Goal: Information Seeking & Learning: Find contact information

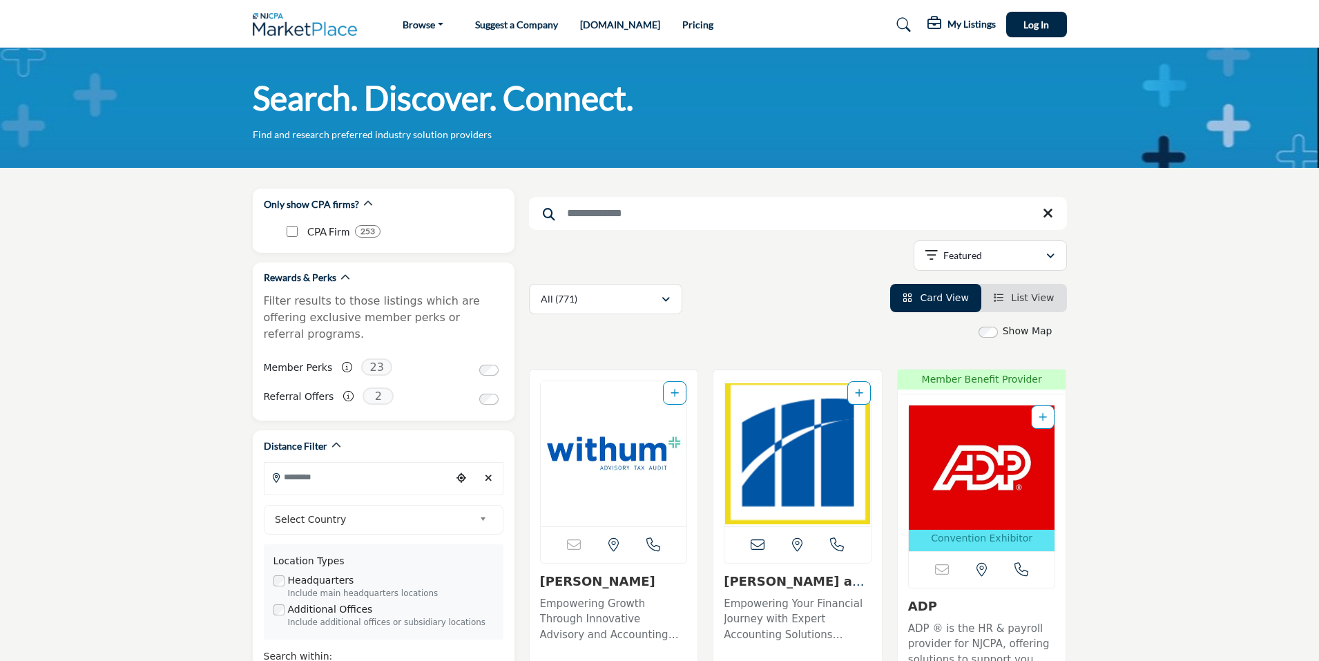
click at [606, 215] on input "Search Keyword" at bounding box center [798, 213] width 538 height 33
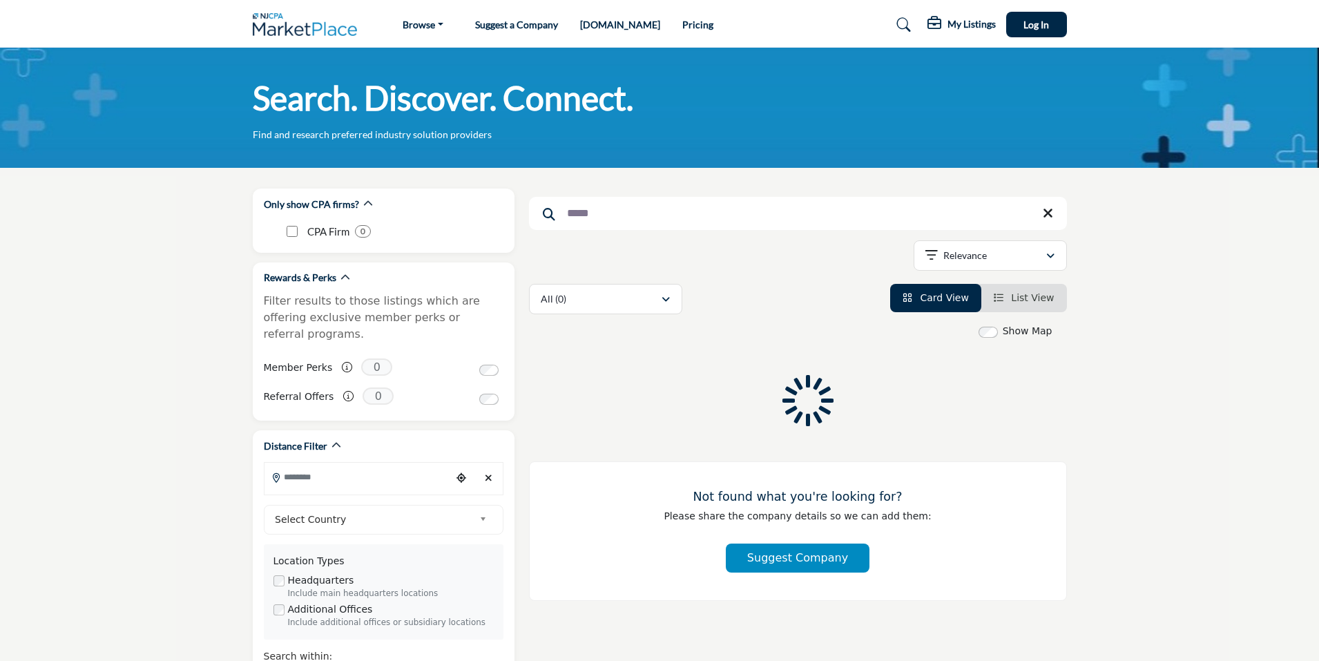
type input "*****"
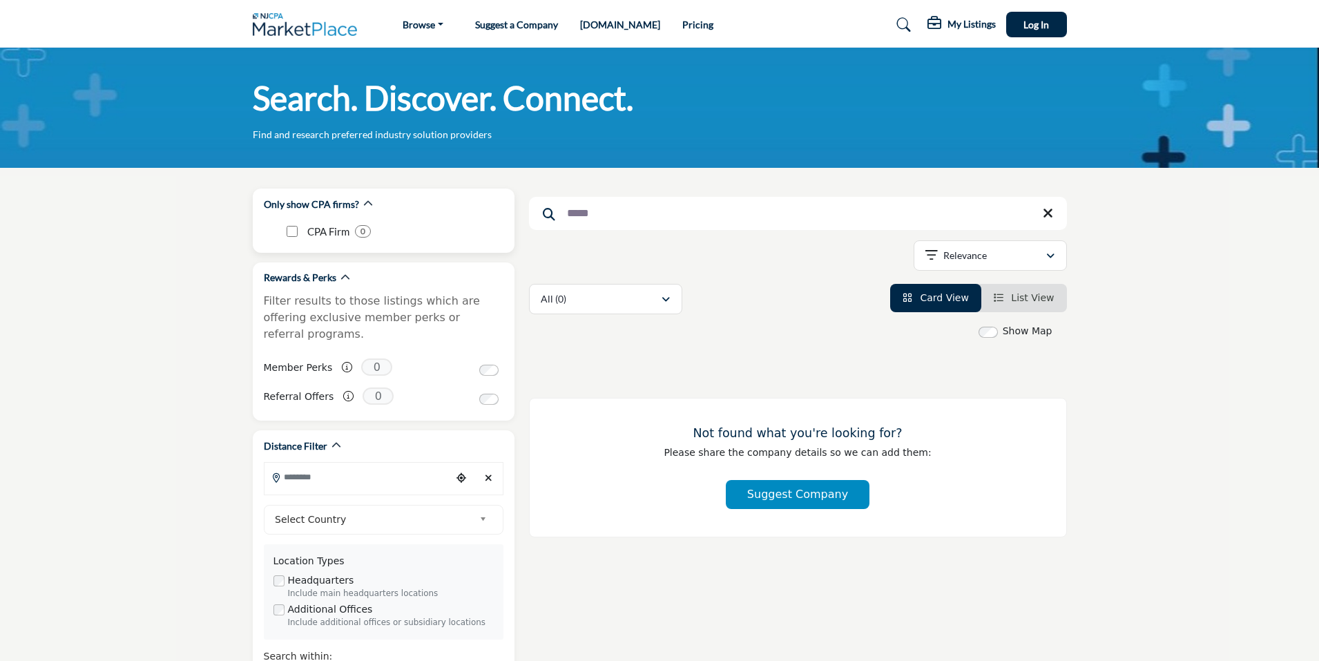
drag, startPoint x: 606, startPoint y: 215, endPoint x: 476, endPoint y: 202, distance: 130.5
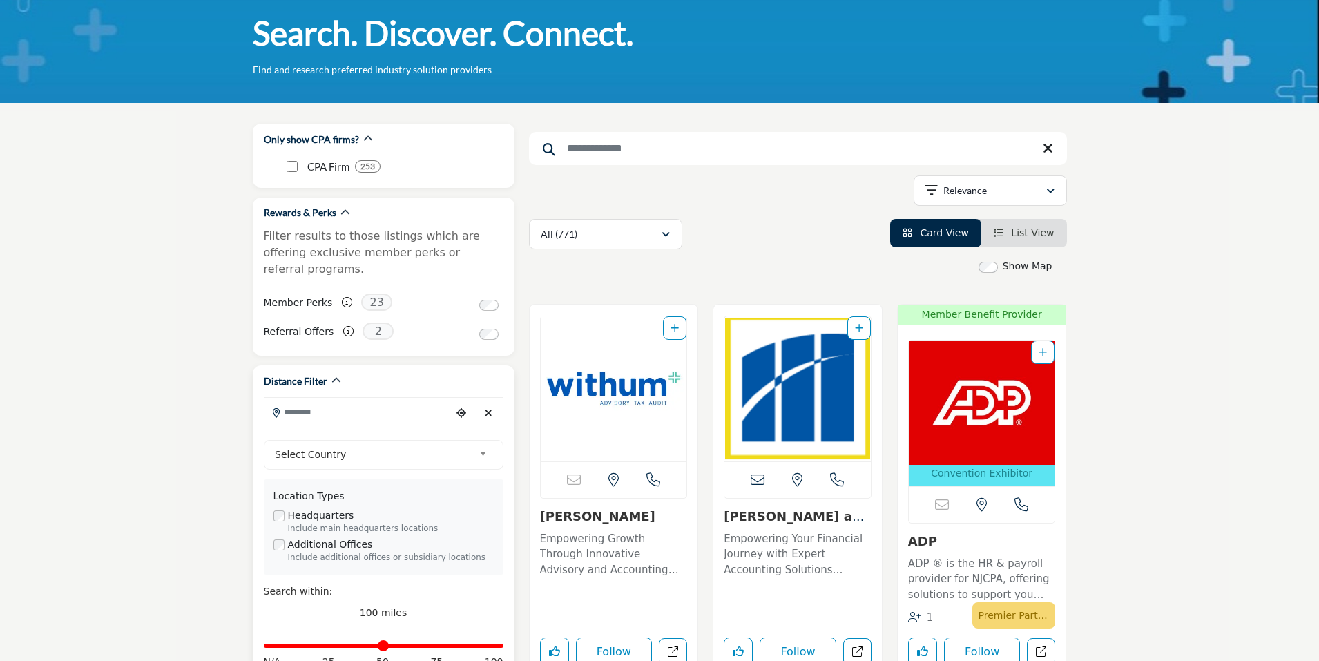
scroll to position [69, 0]
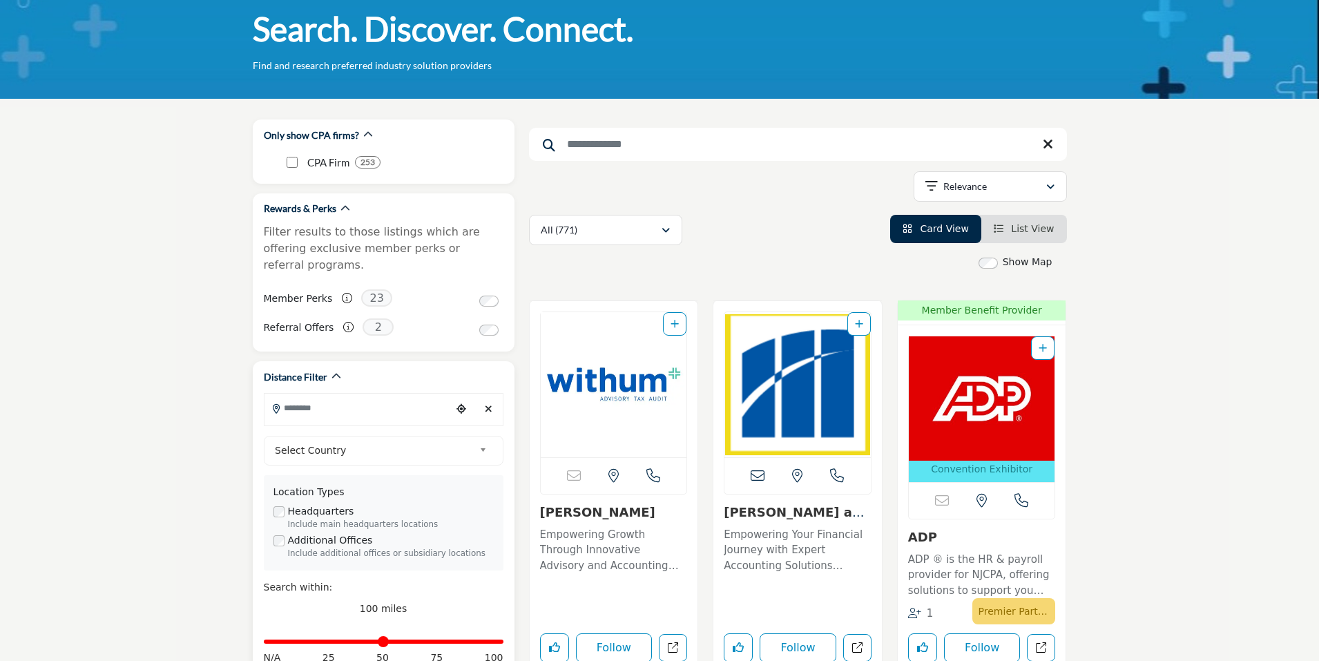
click at [416, 445] on span "Select Country" at bounding box center [374, 450] width 199 height 17
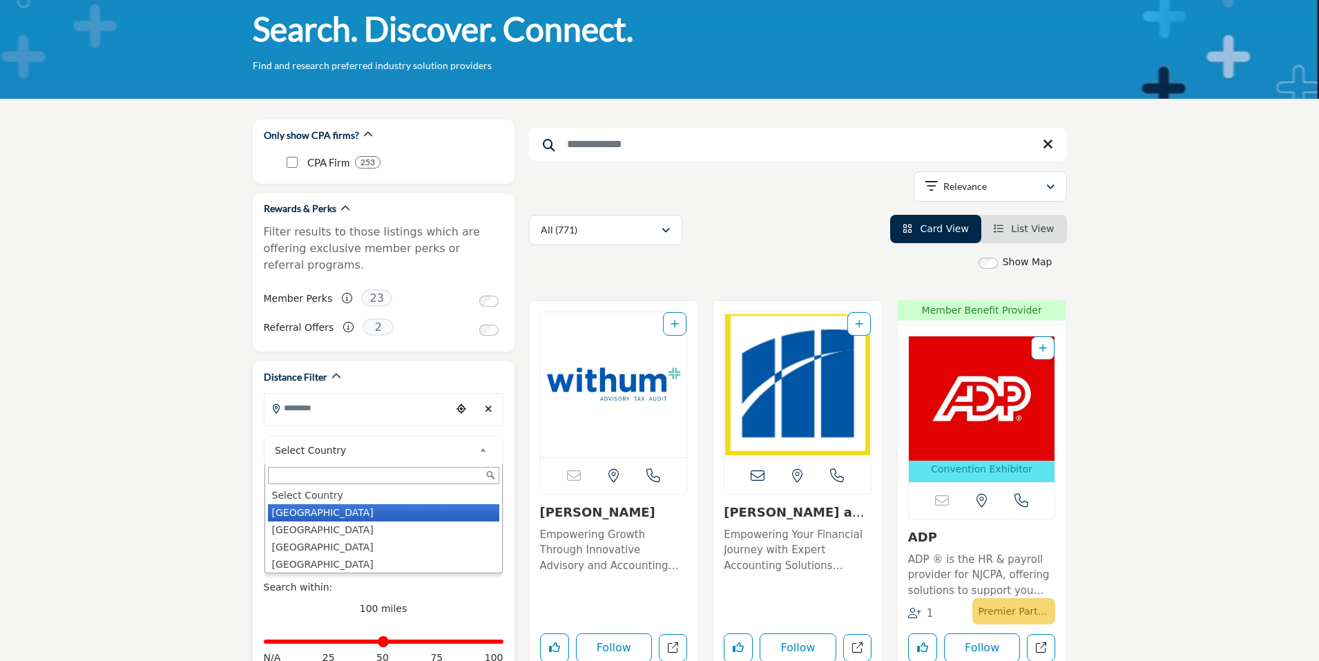
click at [327, 512] on li "United States" at bounding box center [383, 512] width 231 height 17
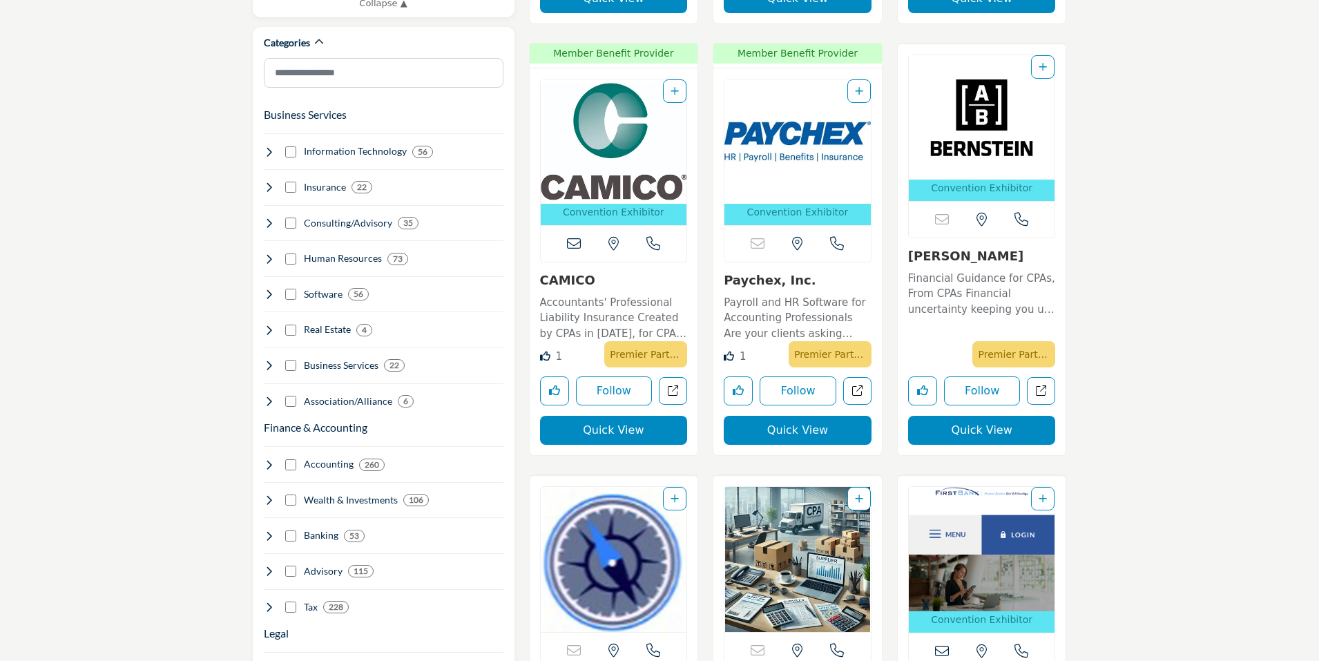
scroll to position [829, 0]
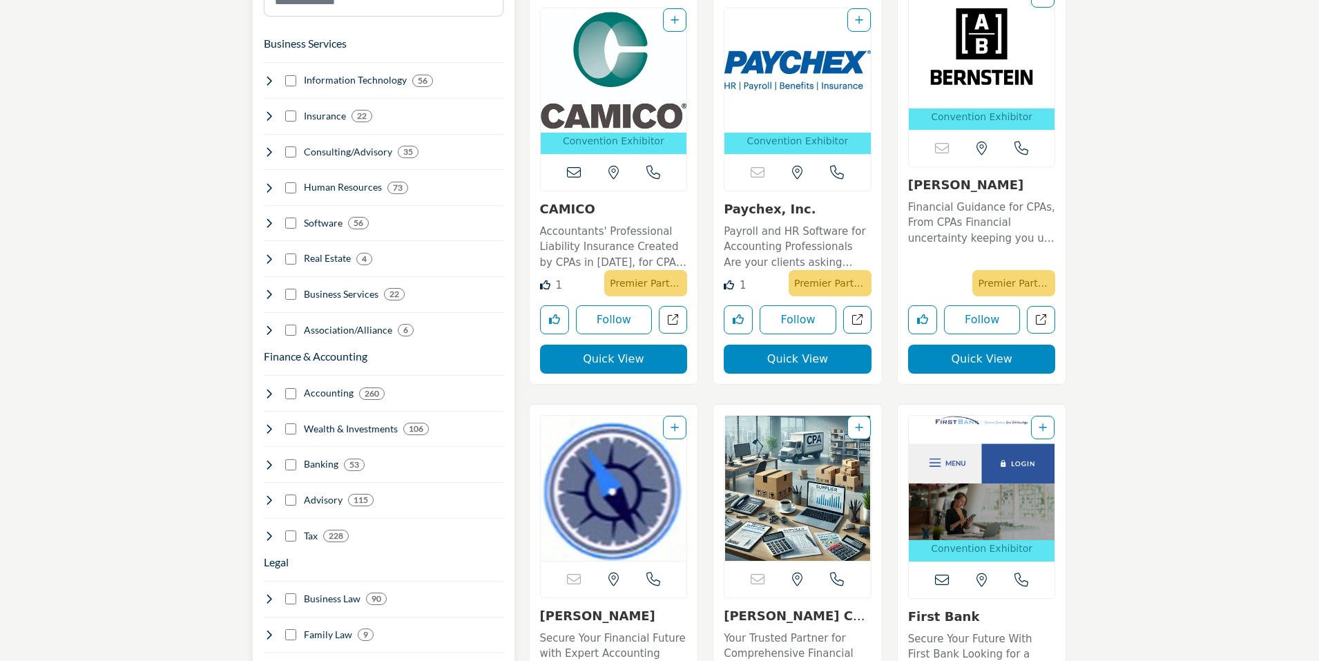
click at [296, 389] on div "Accounting 260" at bounding box center [325, 393] width 122 height 14
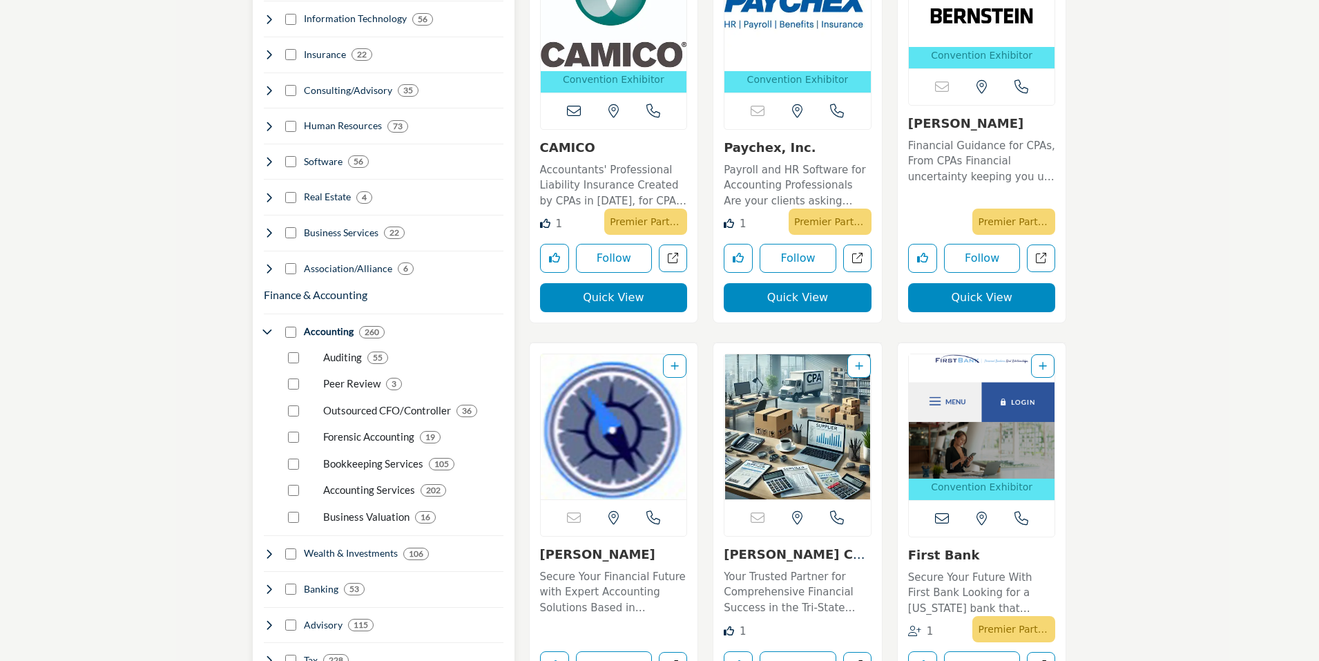
scroll to position [898, 0]
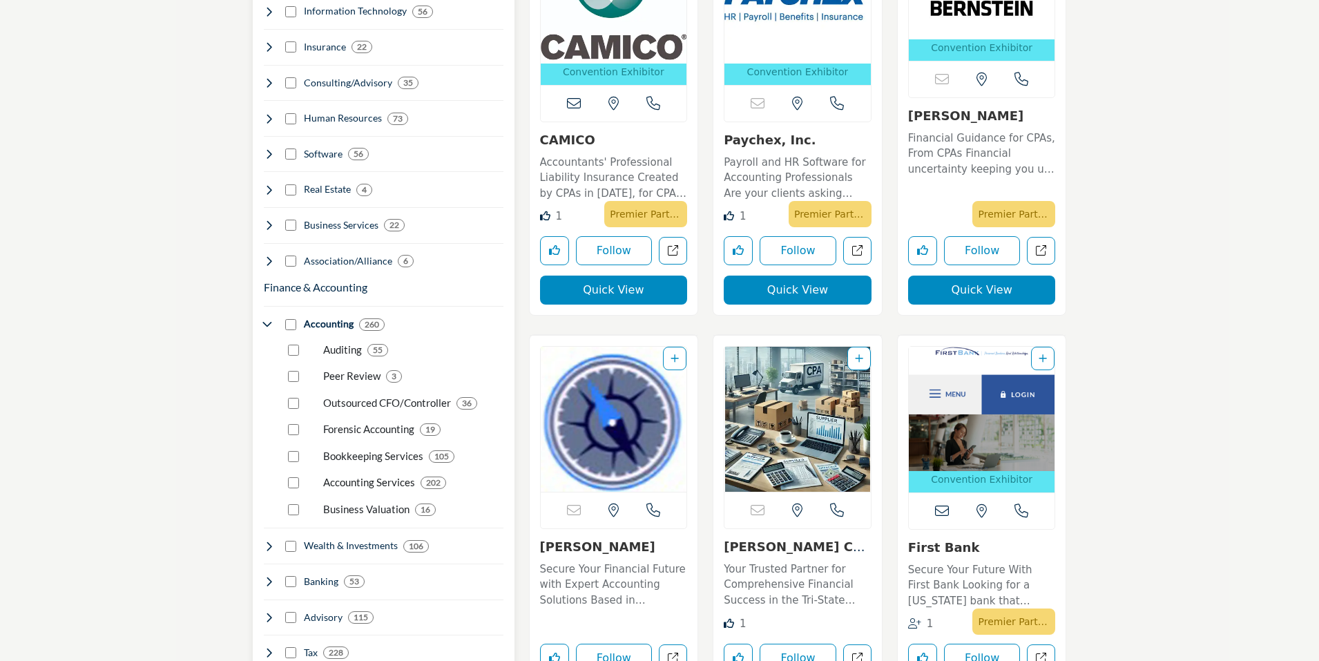
click at [389, 483] on p "Accounting Services" at bounding box center [369, 482] width 92 height 16
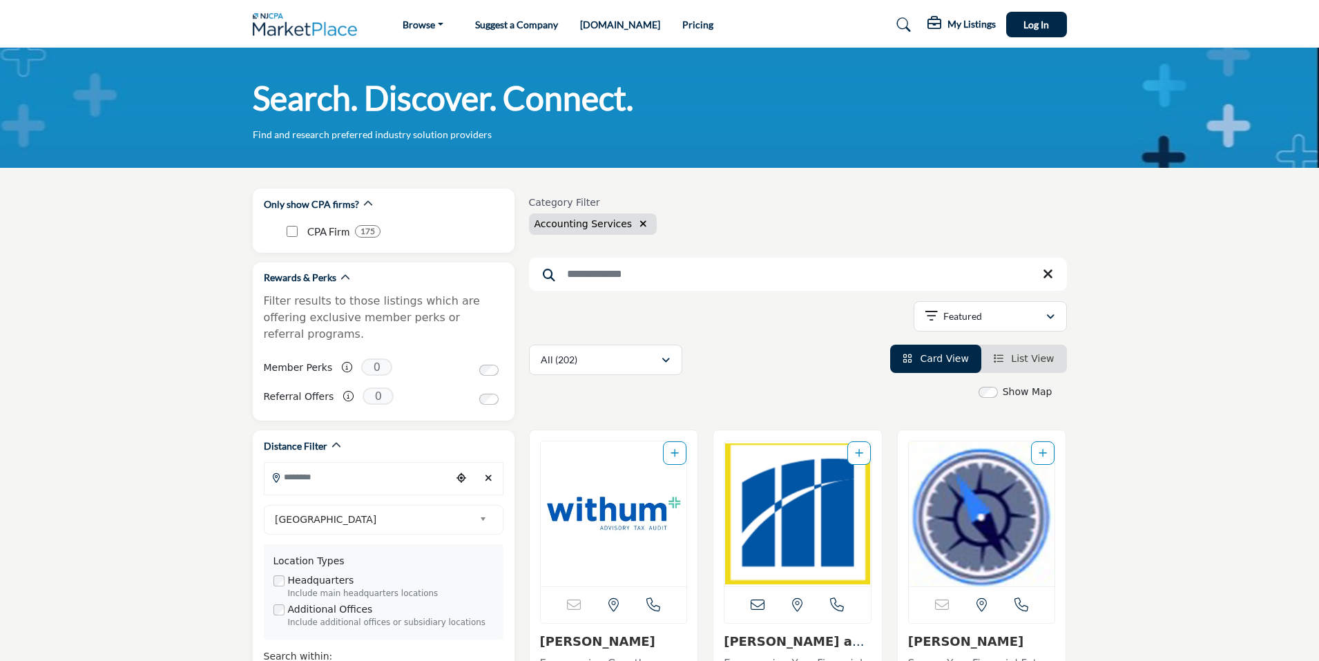
click at [639, 276] on input "Search Keyword" at bounding box center [798, 274] width 538 height 33
type input "*****"
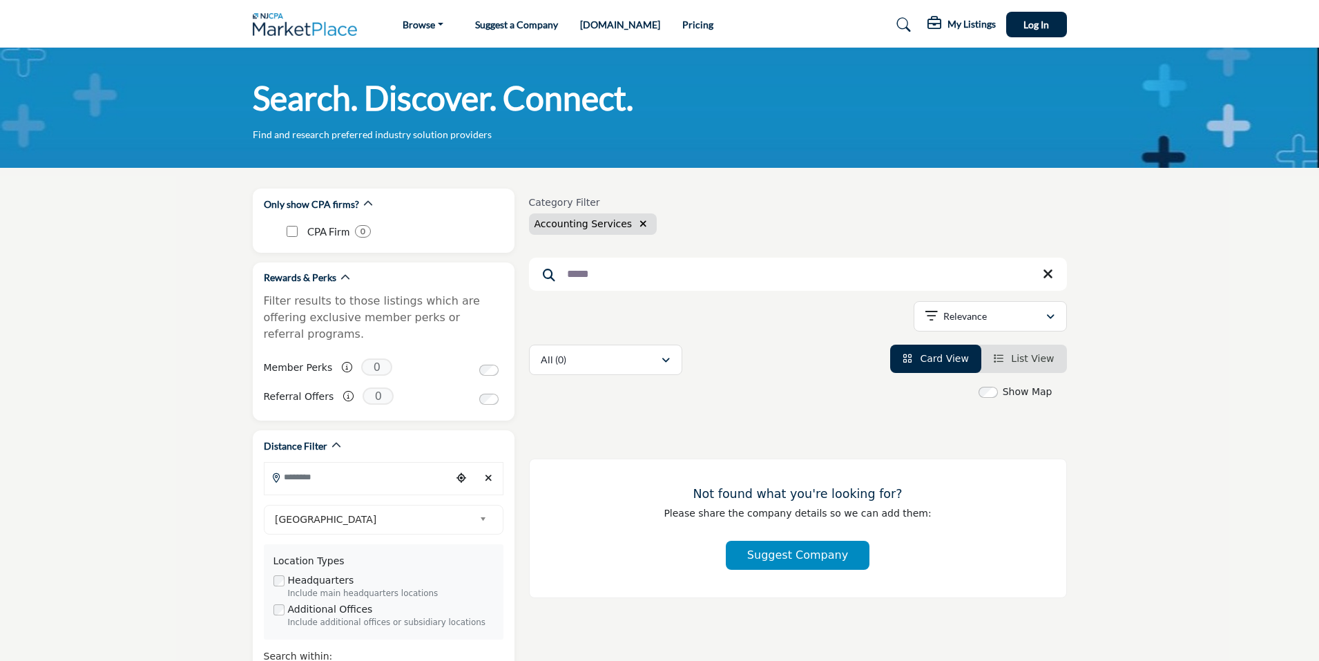
drag, startPoint x: 570, startPoint y: 277, endPoint x: 519, endPoint y: 280, distance: 51.2
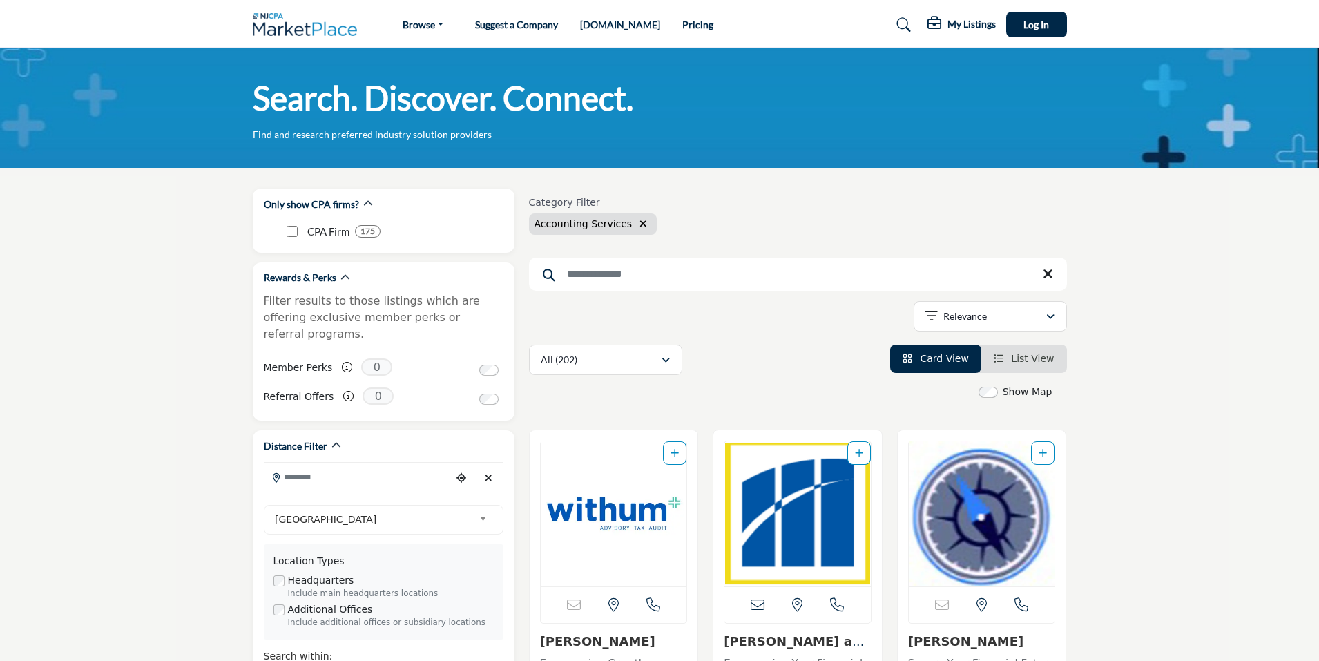
click at [1021, 396] on label "Show Map" at bounding box center [1028, 392] width 50 height 14
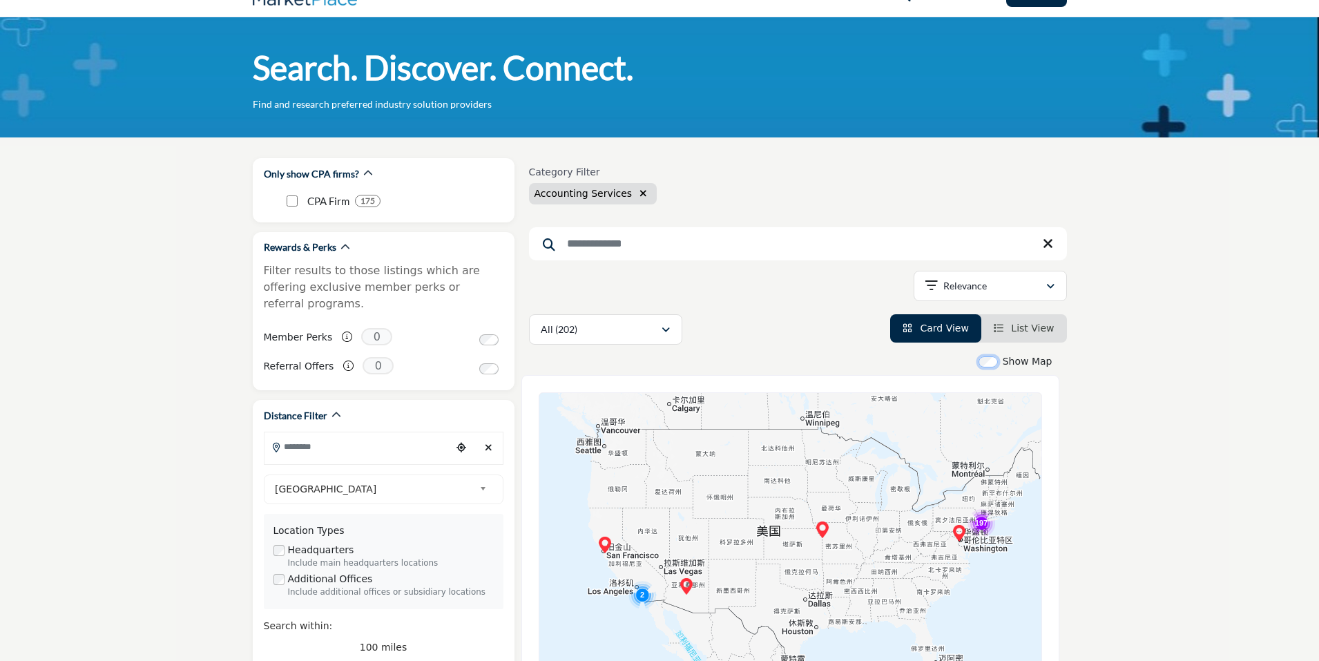
scroll to position [207, 0]
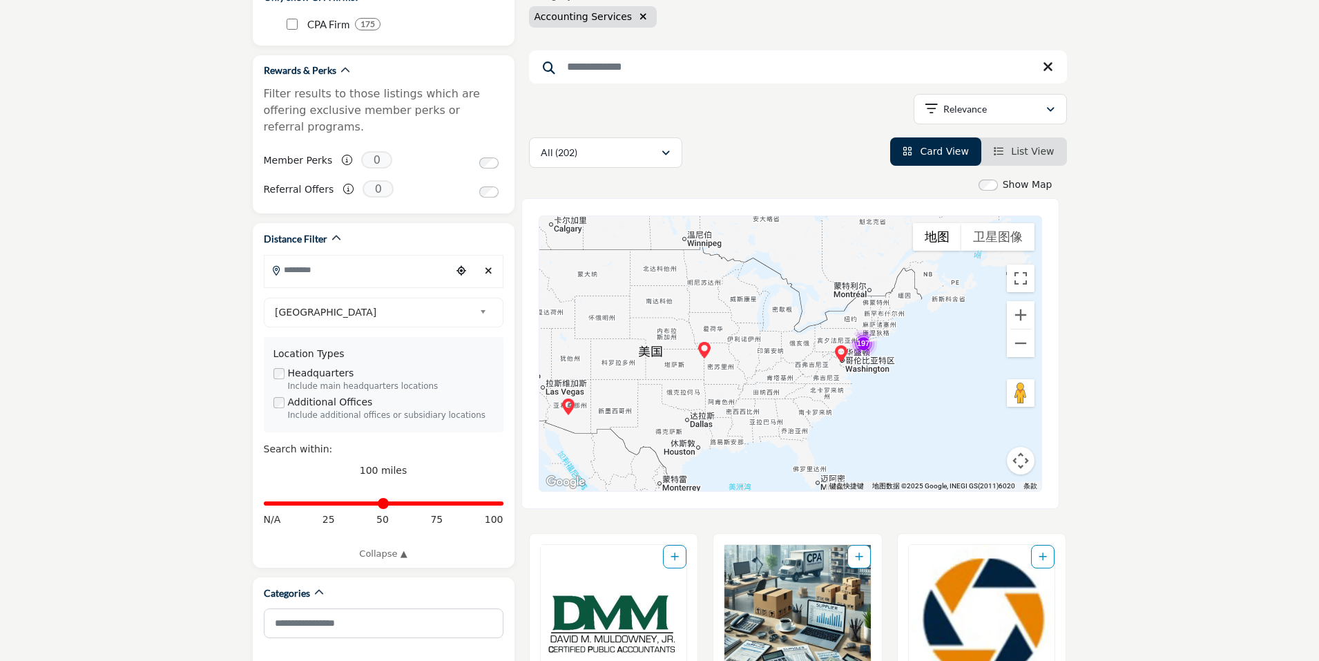
drag, startPoint x: 975, startPoint y: 426, endPoint x: 823, endPoint y: 425, distance: 151.9
click at [823, 425] on div at bounding box center [790, 353] width 502 height 275
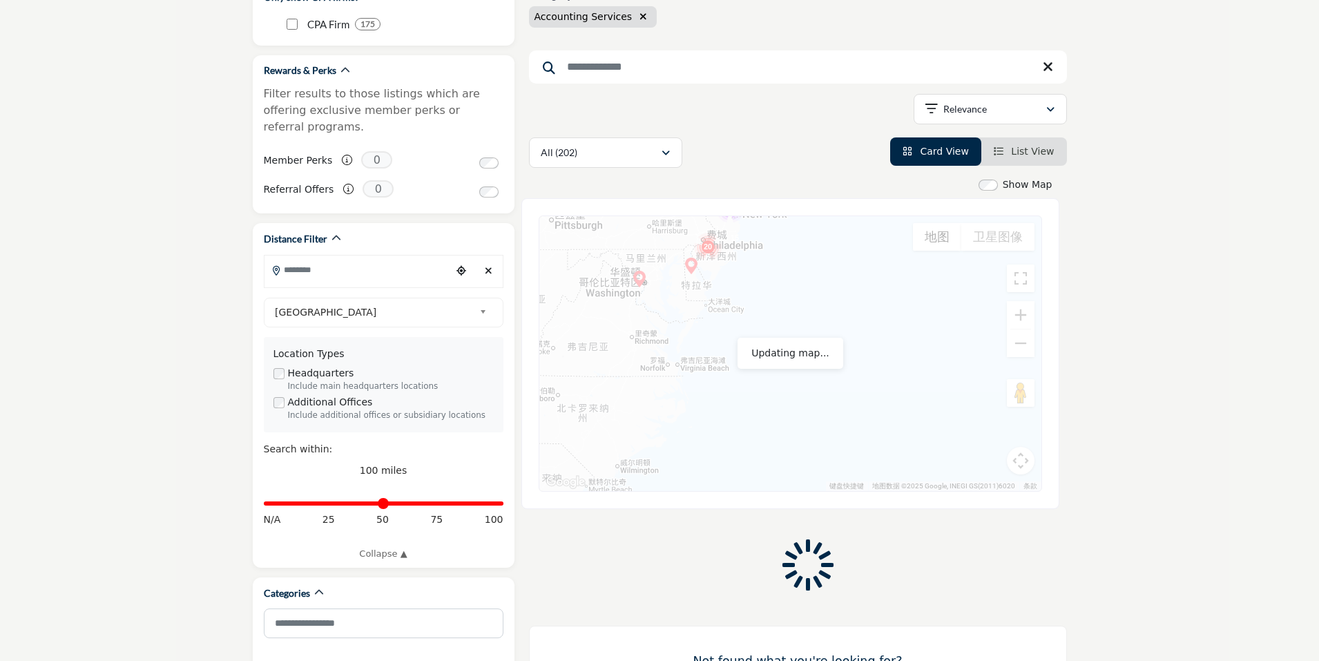
drag, startPoint x: 820, startPoint y: 310, endPoint x: 874, endPoint y: 417, distance: 119.8
click at [876, 416] on div at bounding box center [790, 353] width 502 height 275
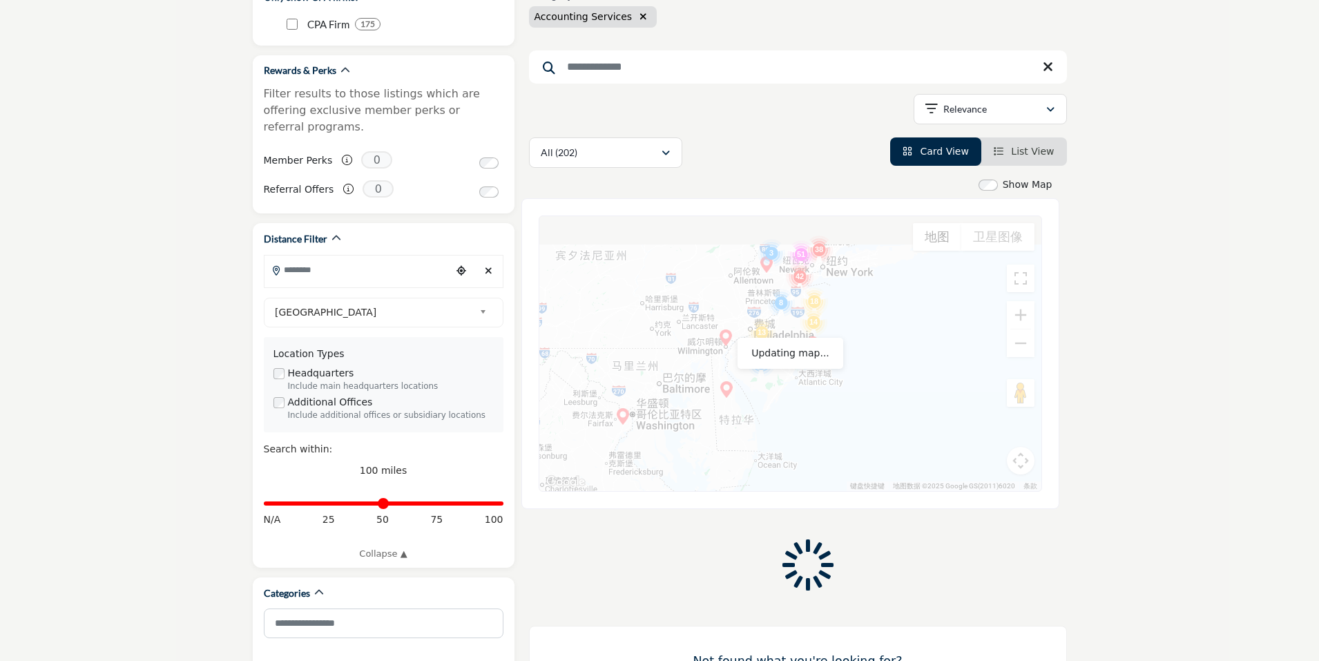
drag, startPoint x: 764, startPoint y: 350, endPoint x: 797, endPoint y: 395, distance: 55.8
click at [797, 395] on div at bounding box center [790, 353] width 502 height 275
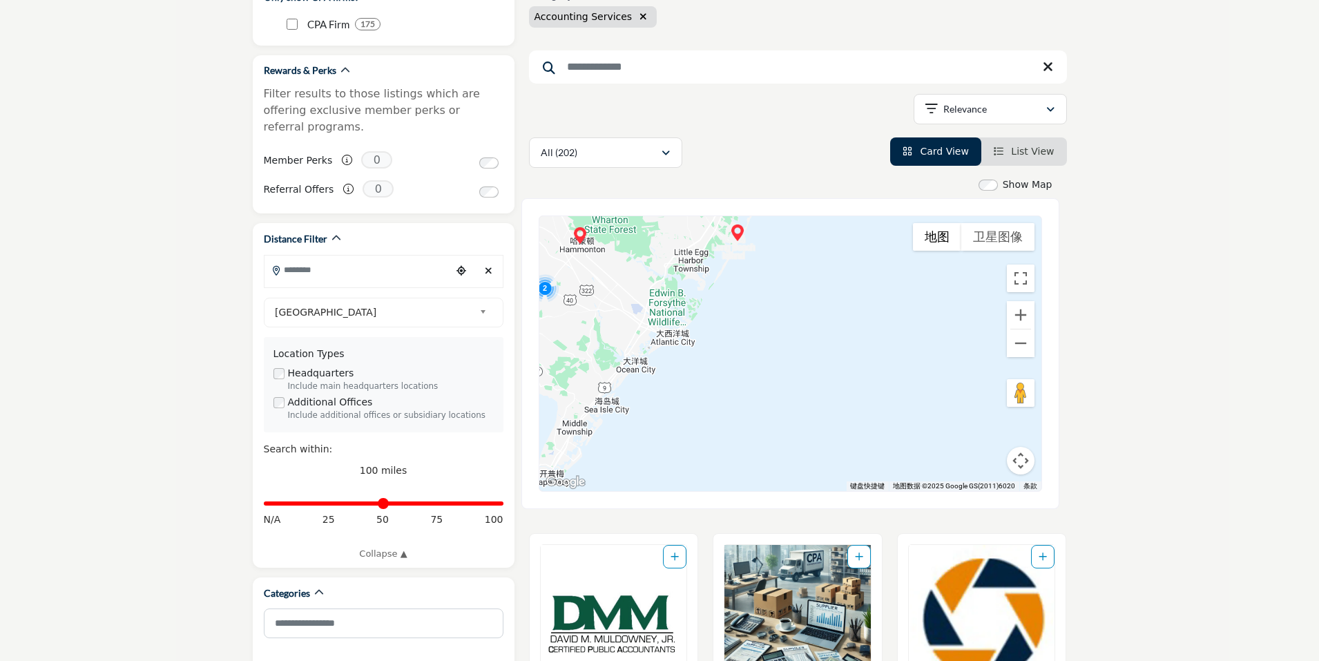
drag, startPoint x: 821, startPoint y: 420, endPoint x: 927, endPoint y: 453, distance: 111.4
click at [929, 454] on div at bounding box center [790, 353] width 502 height 275
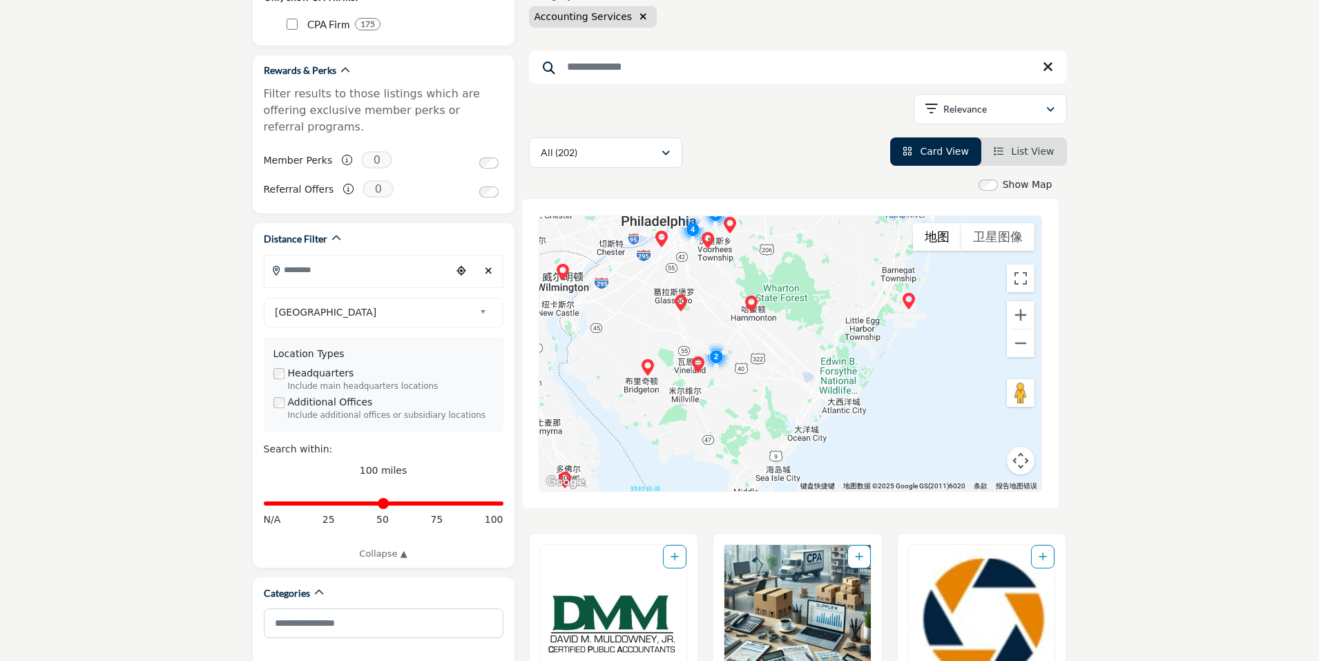
drag, startPoint x: 793, startPoint y: 383, endPoint x: 922, endPoint y: 441, distance: 141.5
click at [922, 441] on div at bounding box center [790, 353] width 502 height 275
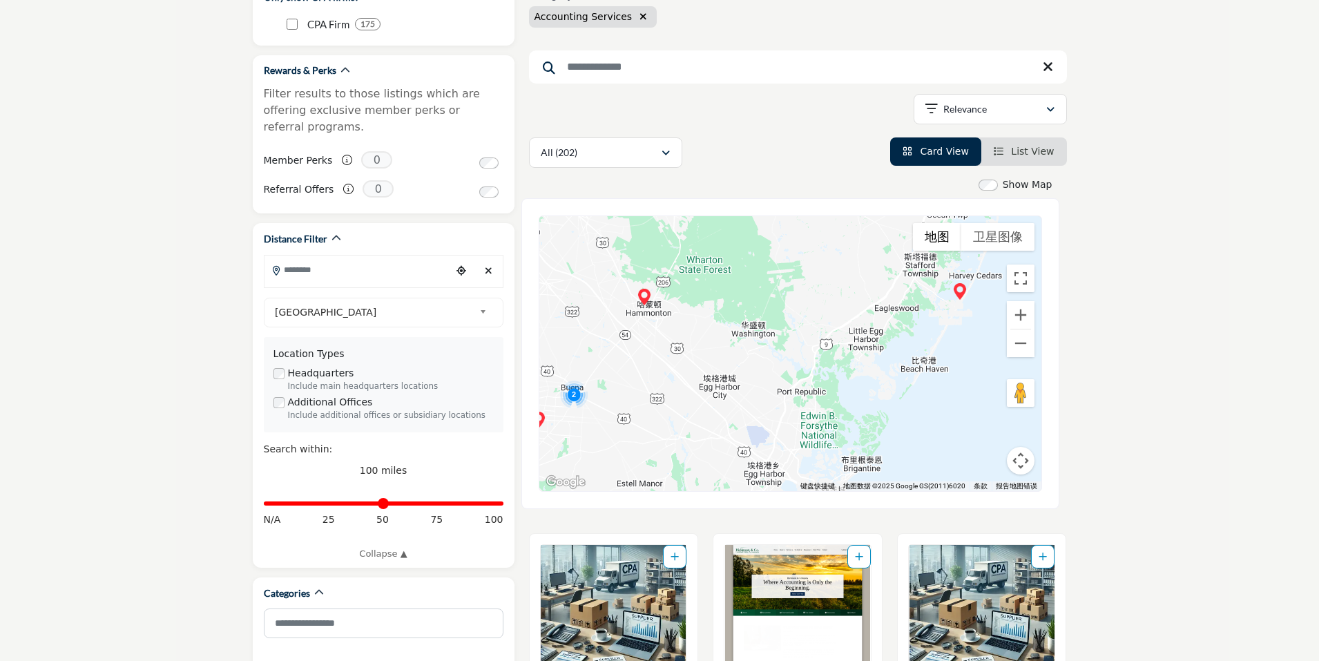
drag, startPoint x: 812, startPoint y: 368, endPoint x: 671, endPoint y: 438, distance: 157.5
click at [671, 438] on div at bounding box center [790, 353] width 502 height 275
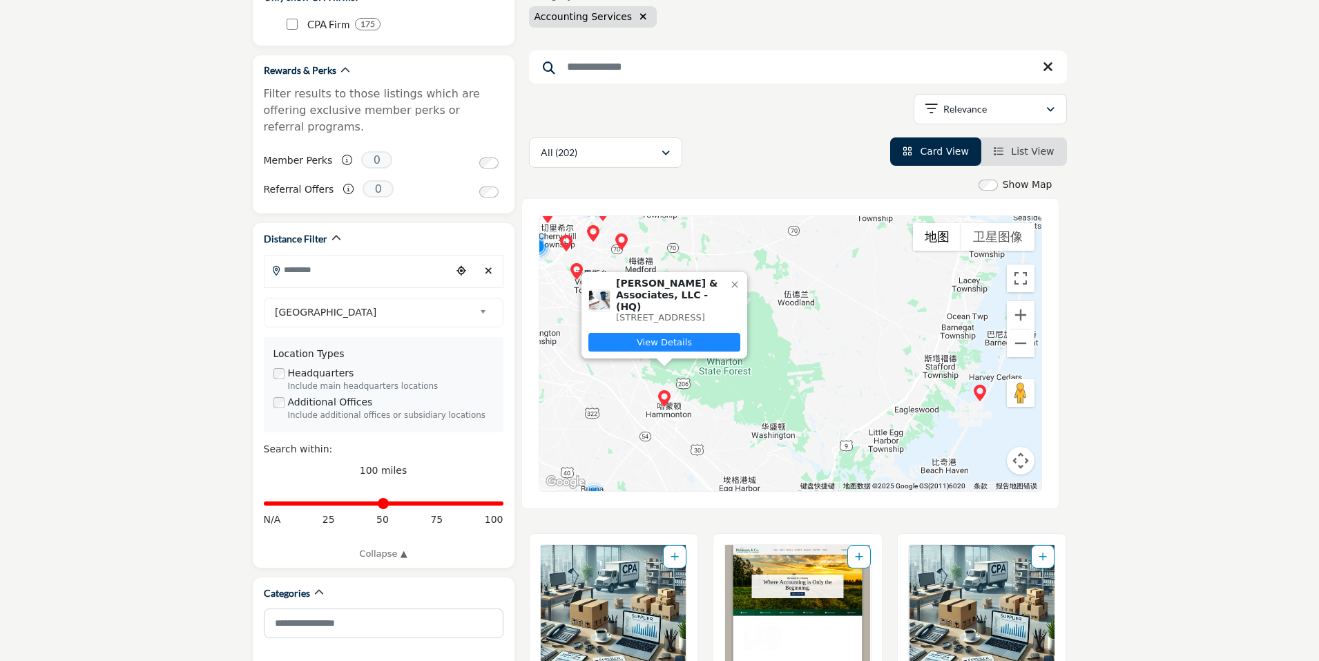
click at [685, 338] on link "View Details" at bounding box center [664, 342] width 152 height 19
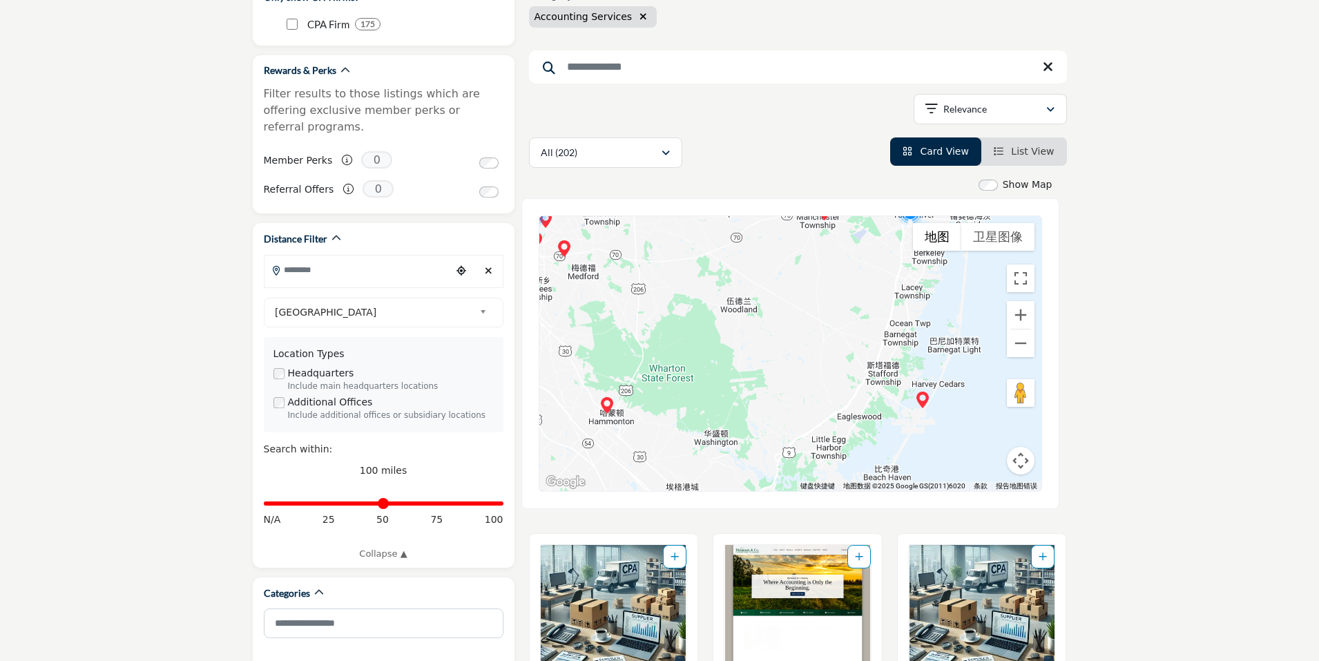
drag, startPoint x: 839, startPoint y: 378, endPoint x: 644, endPoint y: 433, distance: 202.4
click at [644, 433] on div at bounding box center [790, 353] width 502 height 275
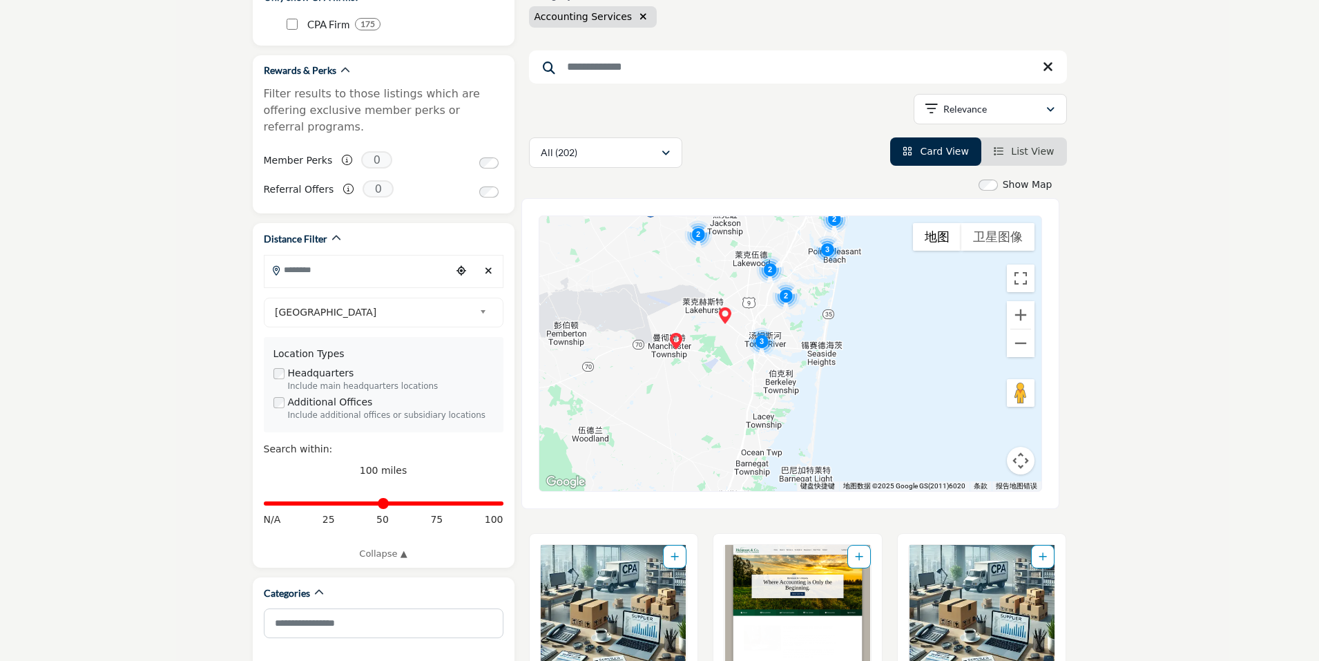
drag, startPoint x: 619, startPoint y: 320, endPoint x: 693, endPoint y: 406, distance: 114.1
click at [693, 406] on div at bounding box center [790, 353] width 502 height 275
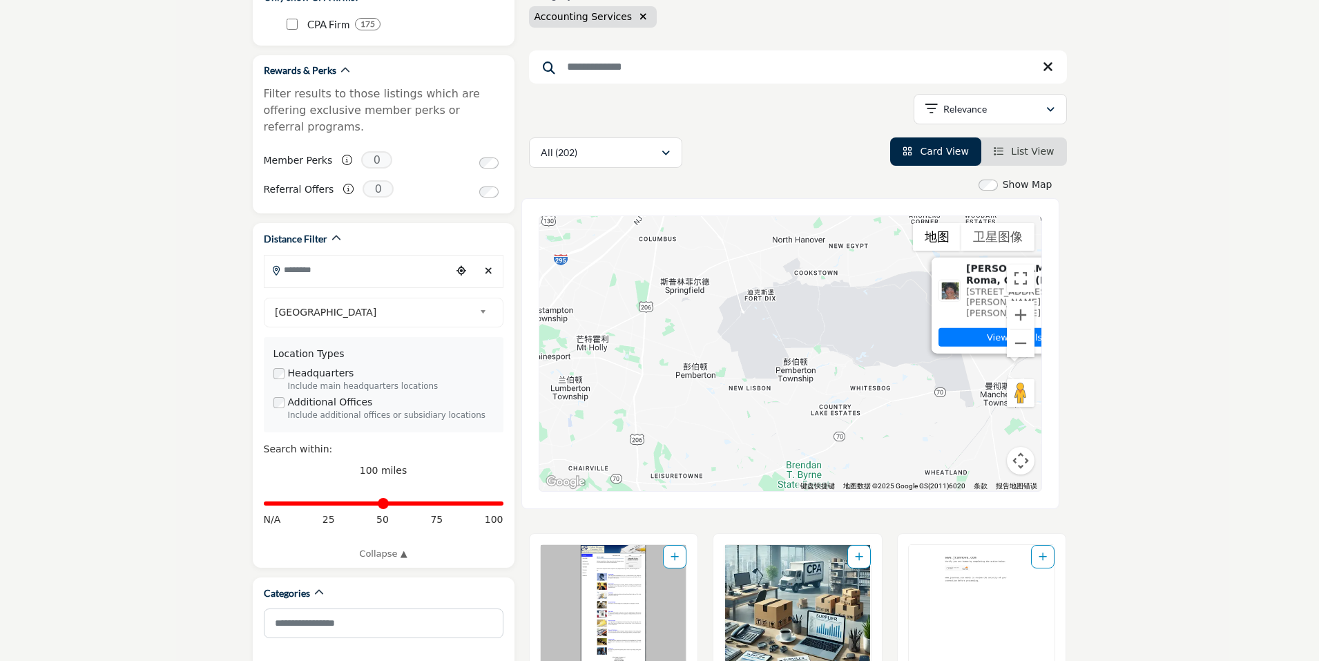
drag, startPoint x: 669, startPoint y: 387, endPoint x: 896, endPoint y: 454, distance: 236.8
click at [896, 454] on div "Sharon L. Roma, CPA - (HQ) 67 Lacey Rd, Whiting, NJ 08759-2912, USA View Details" at bounding box center [790, 353] width 502 height 275
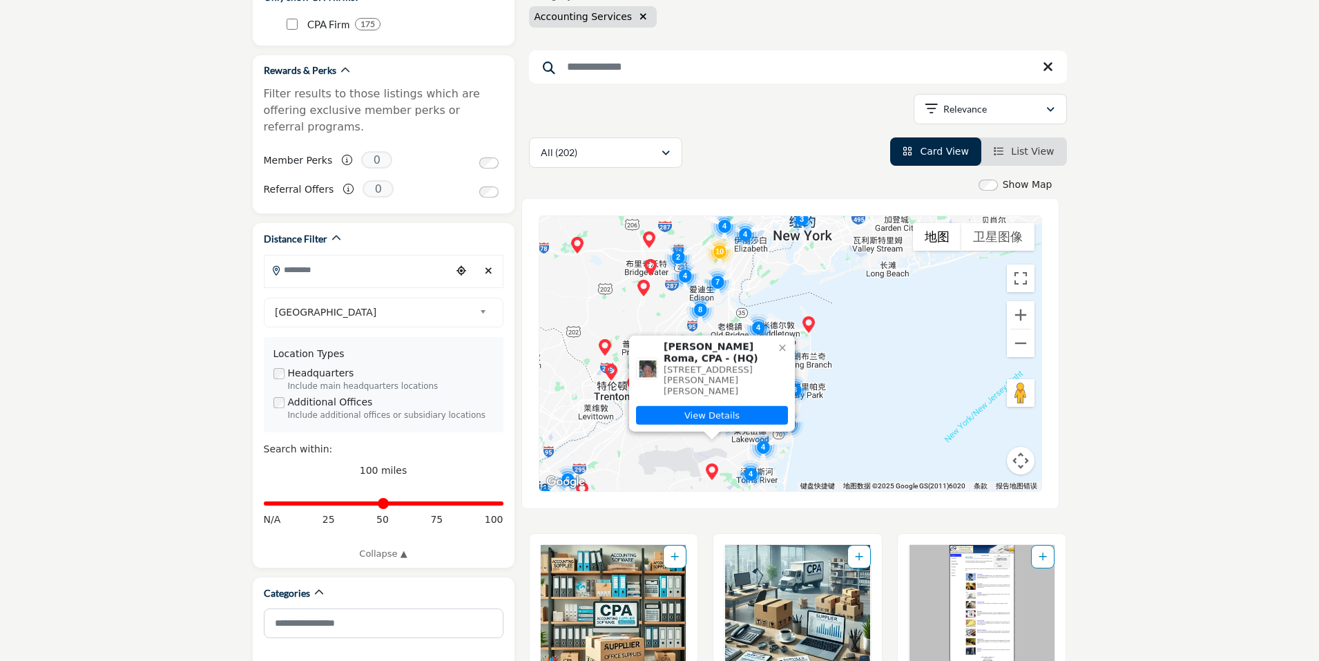
drag, startPoint x: 800, startPoint y: 396, endPoint x: 651, endPoint y: 456, distance: 159.9
click at [651, 456] on div "Sharon L. Roma, CPA - (HQ) 67 Lacey Rd, Whiting, NJ 08759-2912, USA View Details" at bounding box center [790, 353] width 502 height 275
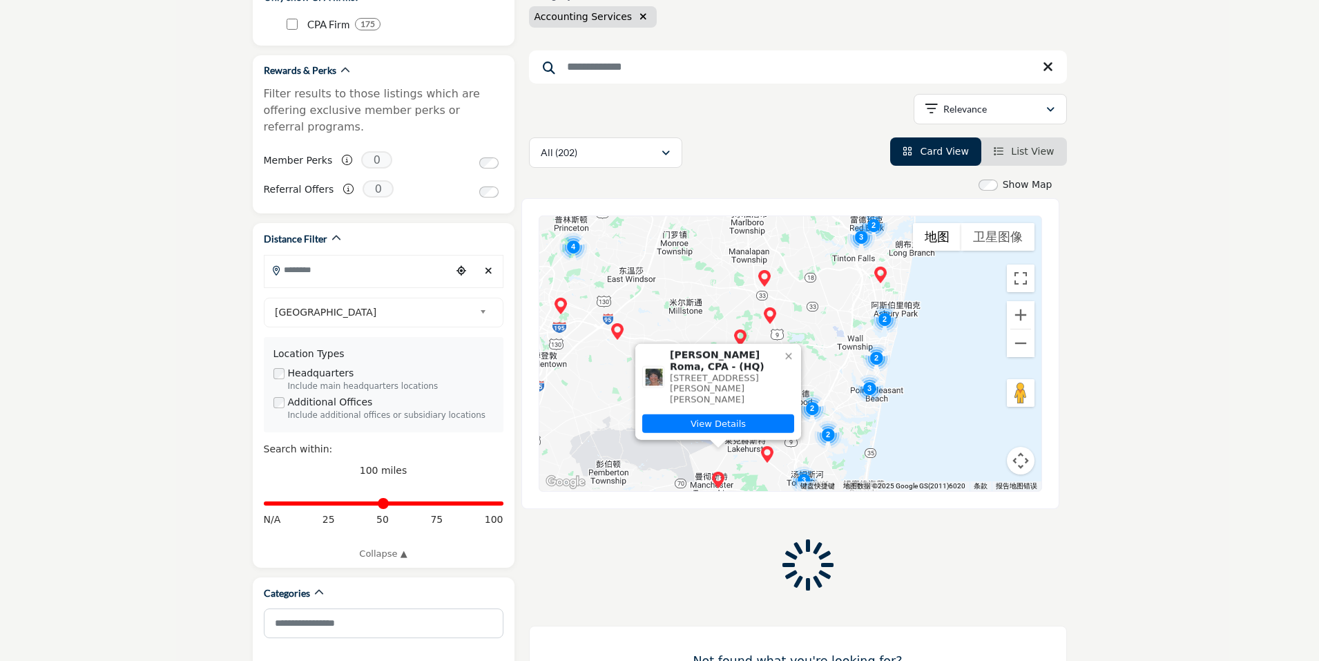
drag, startPoint x: 815, startPoint y: 436, endPoint x: 974, endPoint y: 381, distance: 167.9
click at [974, 381] on div "Sharon L. Roma, CPA - (HQ) 67 Lacey Rd, Whiting, NJ 08759-2912, USA View Details" at bounding box center [790, 353] width 502 height 275
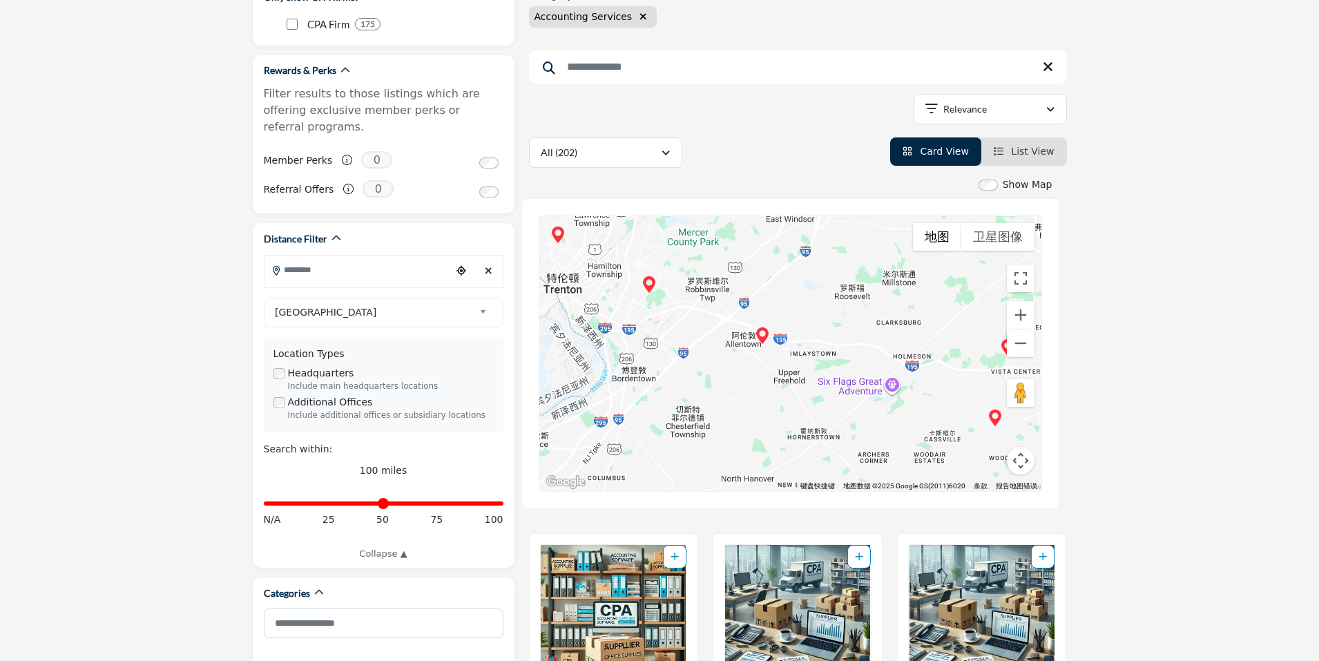
drag, startPoint x: 777, startPoint y: 328, endPoint x: 875, endPoint y: 422, distance: 135.8
click at [875, 422] on div at bounding box center [790, 353] width 502 height 275
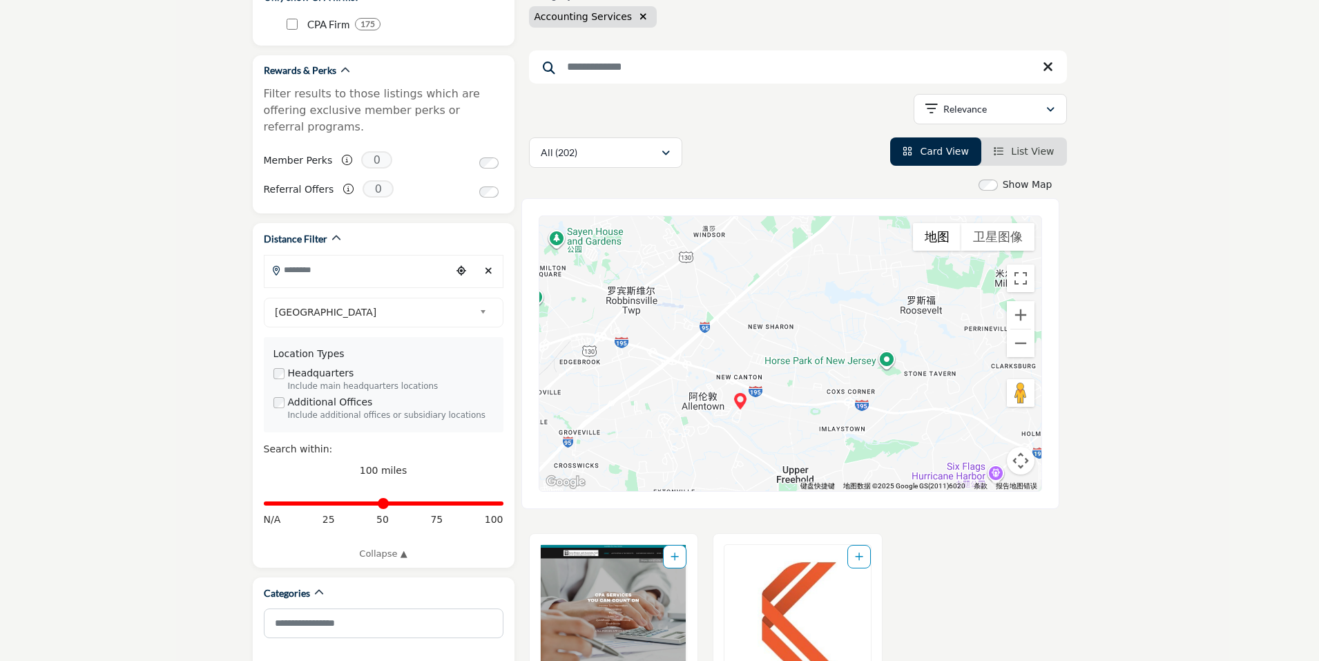
drag, startPoint x: 768, startPoint y: 398, endPoint x: 722, endPoint y: 401, distance: 46.4
click at [722, 401] on div at bounding box center [790, 353] width 502 height 275
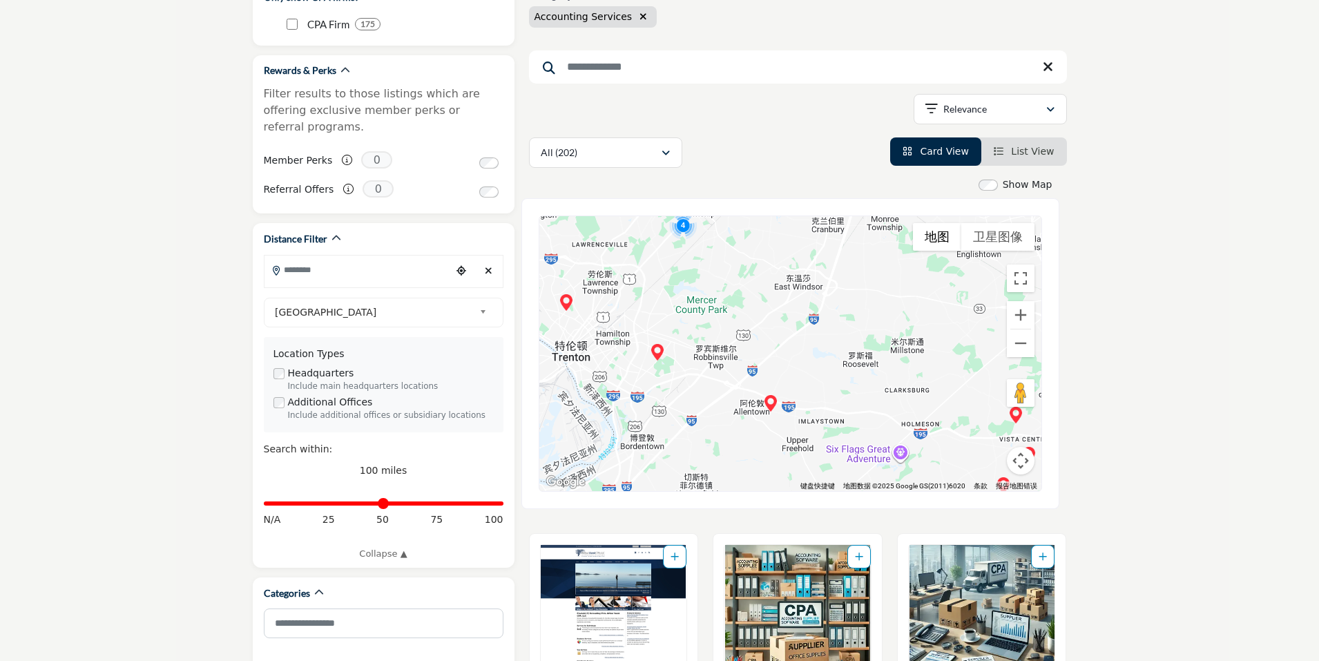
drag, startPoint x: 686, startPoint y: 431, endPoint x: 729, endPoint y: 437, distance: 43.9
click at [729, 437] on div at bounding box center [790, 353] width 502 height 275
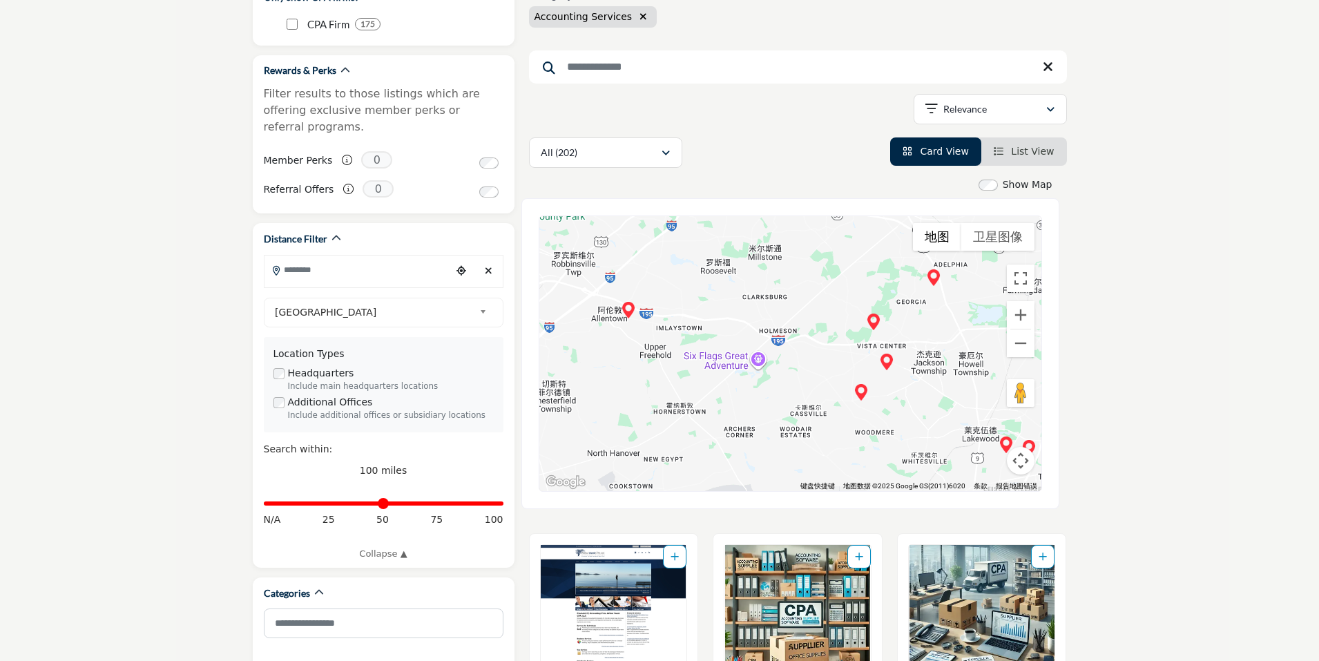
drag, startPoint x: 771, startPoint y: 437, endPoint x: 627, endPoint y: 344, distance: 171.8
click at [627, 344] on div at bounding box center [790, 353] width 502 height 275
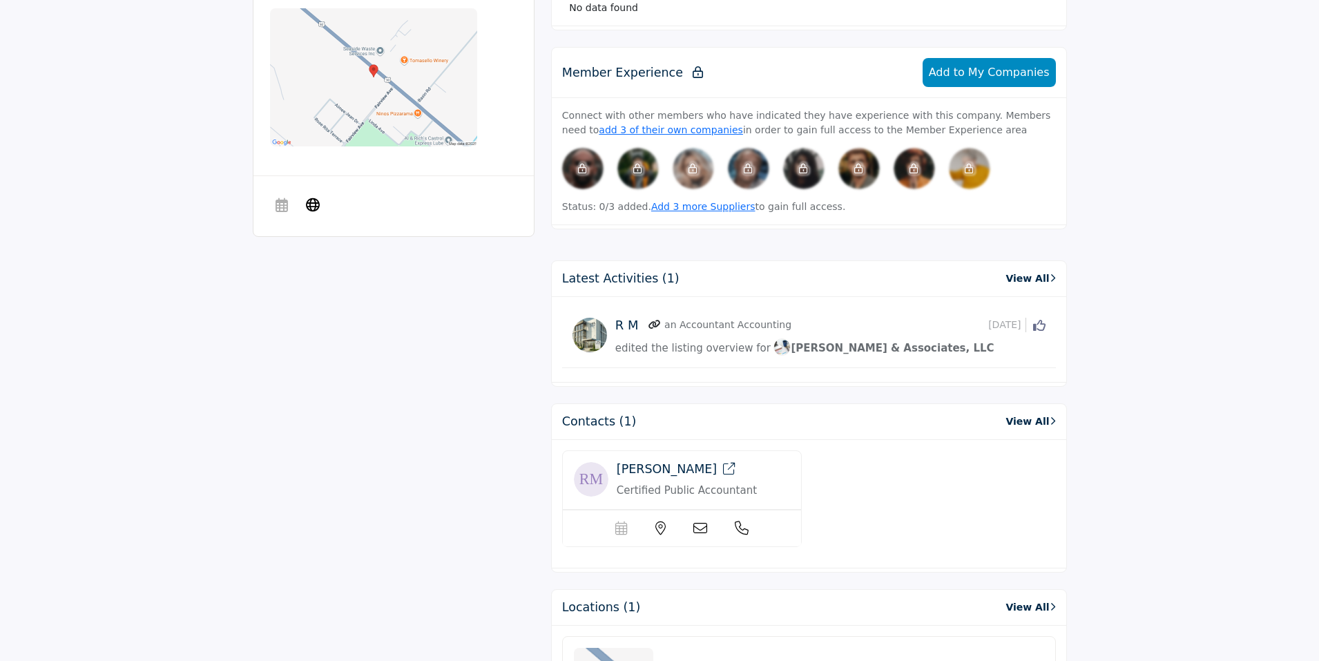
scroll to position [760, 0]
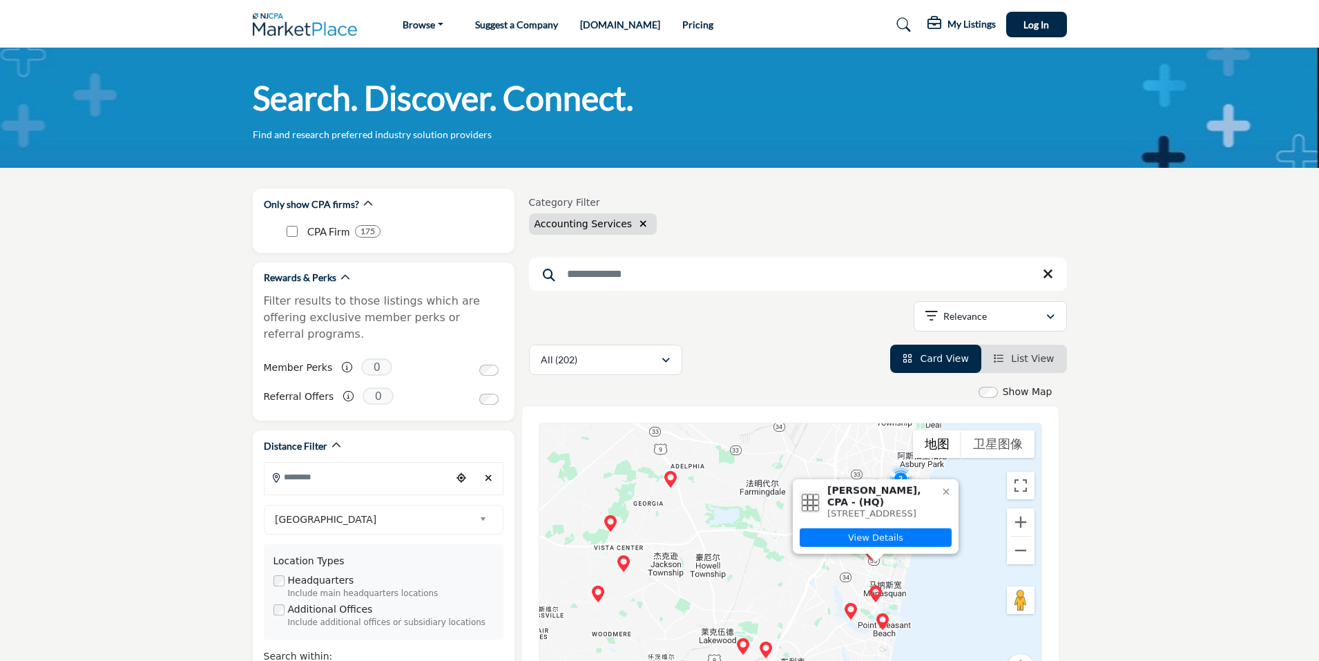
scroll to position [207, 0]
